Goal: Task Accomplishment & Management: Manage account settings

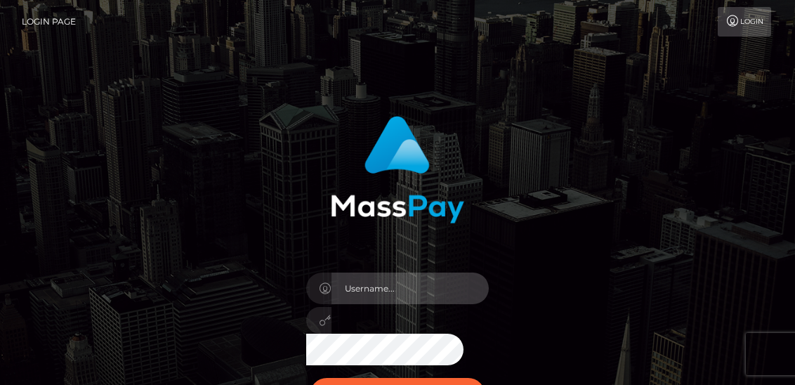
click at [366, 287] on input "text" at bounding box center [409, 288] width 157 height 32
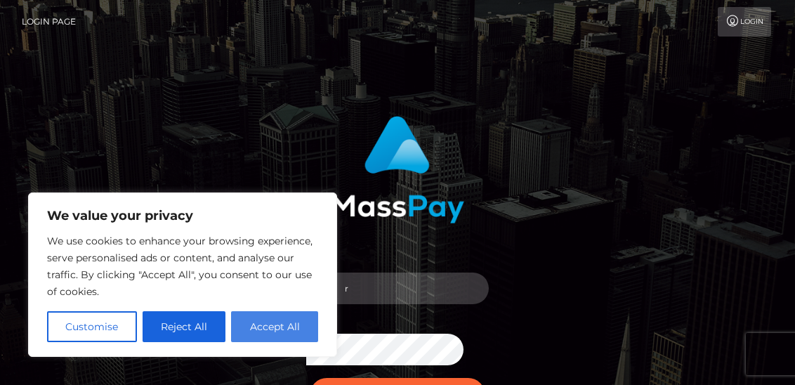
type input "r"
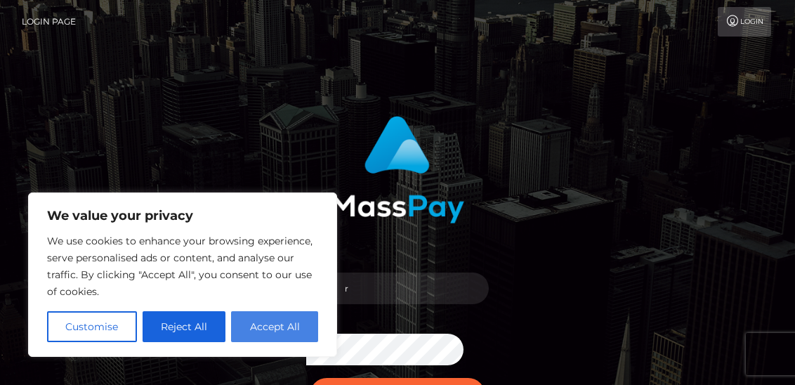
click at [283, 327] on button "Accept All" at bounding box center [274, 326] width 87 height 31
checkbox input "true"
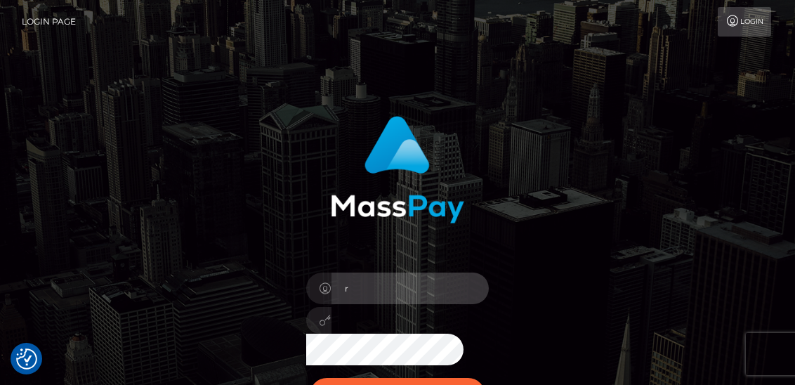
click at [371, 301] on input "r" at bounding box center [409, 288] width 157 height 32
click at [410, 291] on input "rocilgt@gmail..com" at bounding box center [409, 288] width 157 height 32
type input "rocilgt@gmail.com"
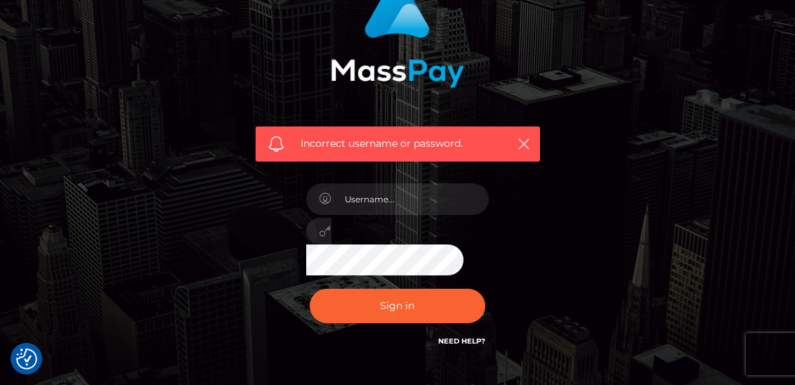
scroll to position [136, 0]
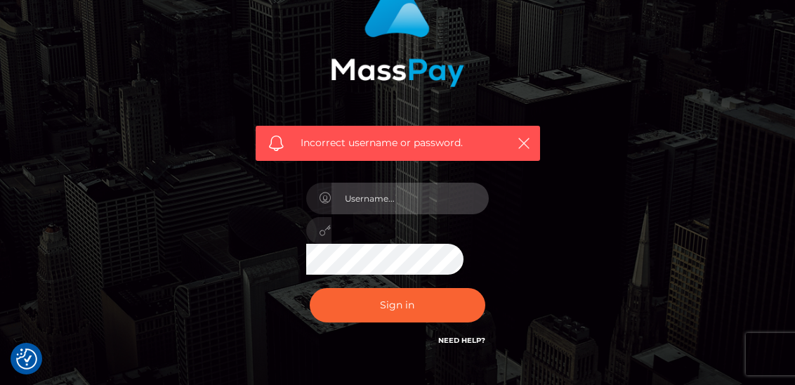
click at [448, 198] on input "text" at bounding box center [409, 199] width 157 height 32
type input "rocilgt@gmail.com"
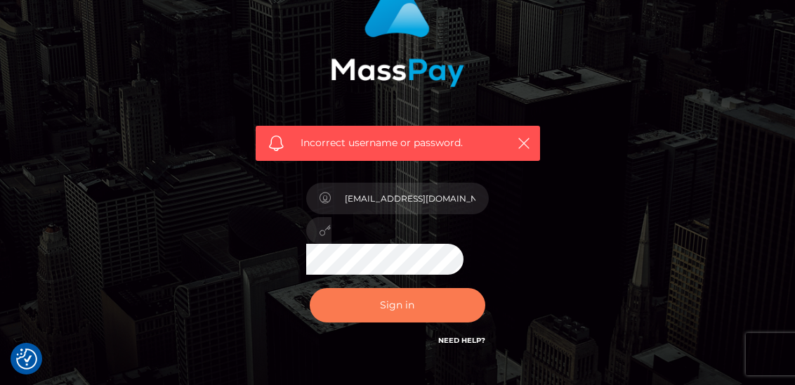
click at [422, 309] on button "Sign in" at bounding box center [398, 305] width 176 height 34
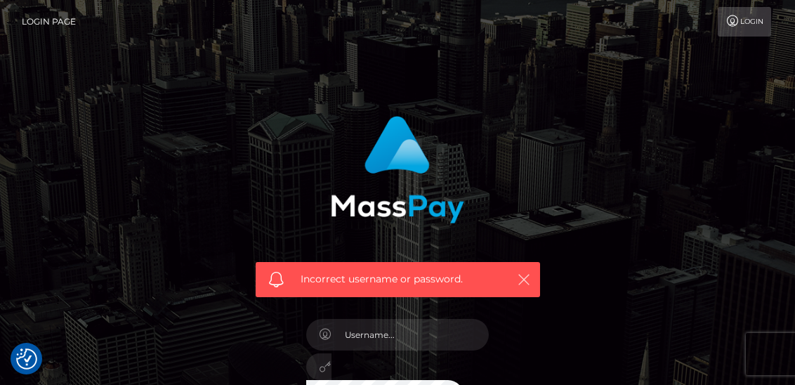
click at [518, 276] on icon "button" at bounding box center [525, 279] width 14 height 14
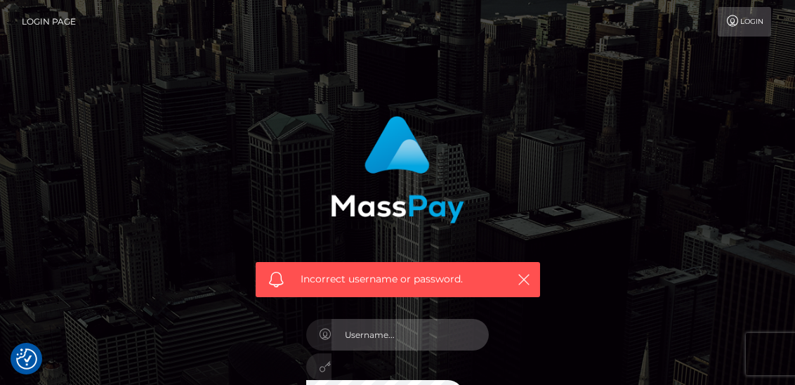
click at [430, 334] on input "text" at bounding box center [409, 335] width 157 height 32
type input "rocilgt@gmail.com"
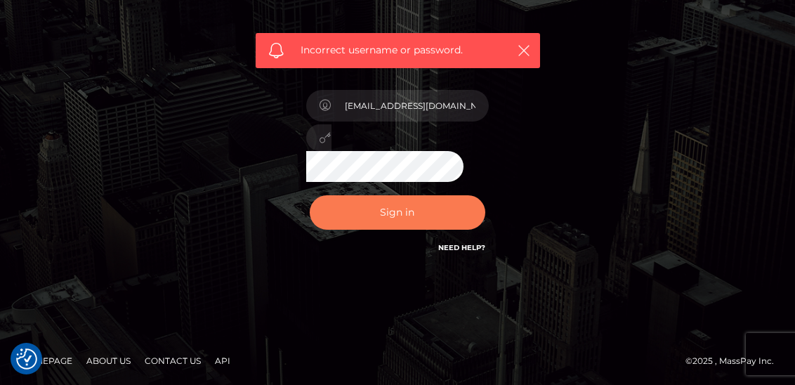
click at [396, 214] on button "Sign in" at bounding box center [398, 212] width 176 height 34
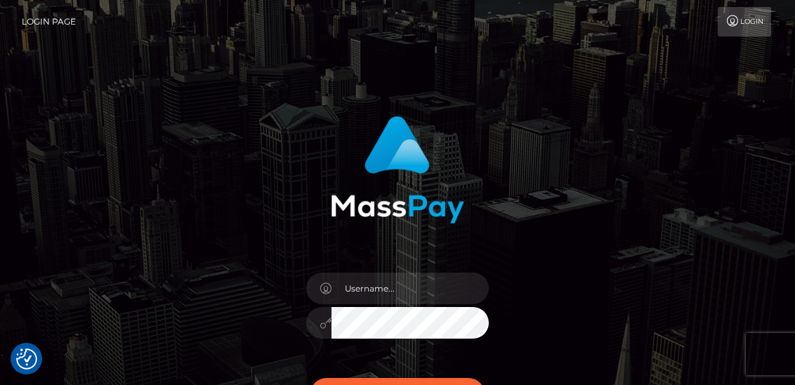
checkbox input "true"
